Goal: Transaction & Acquisition: Purchase product/service

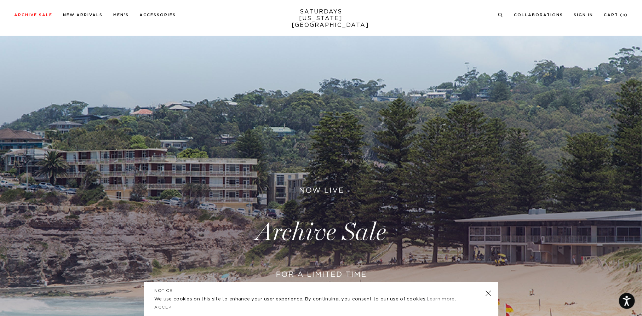
scroll to position [212, 0]
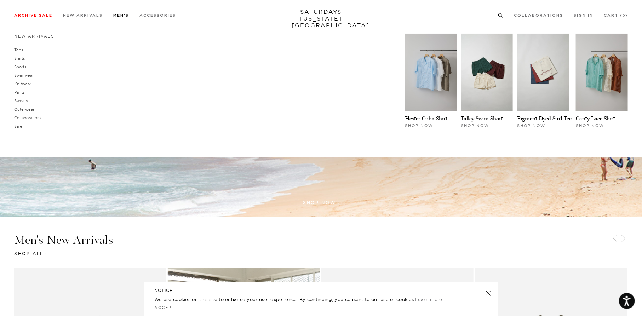
click at [121, 17] on link "Men's" at bounding box center [121, 15] width 16 height 4
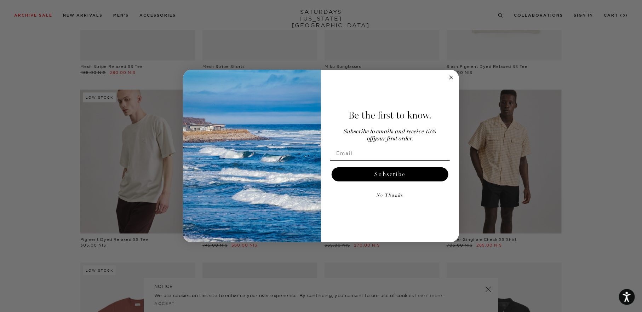
scroll to position [849, 0]
click at [449, 77] on circle "Close dialog" at bounding box center [451, 78] width 8 height 8
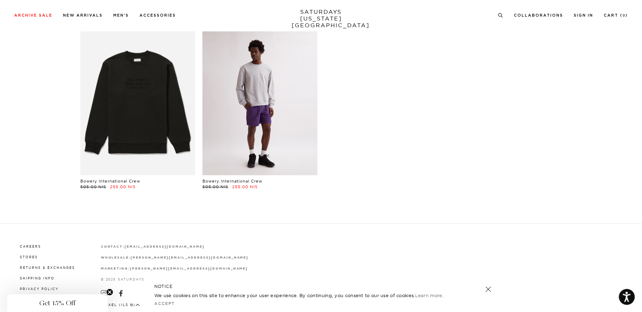
scroll to position [5777, 0]
